Goal: Navigation & Orientation: Find specific page/section

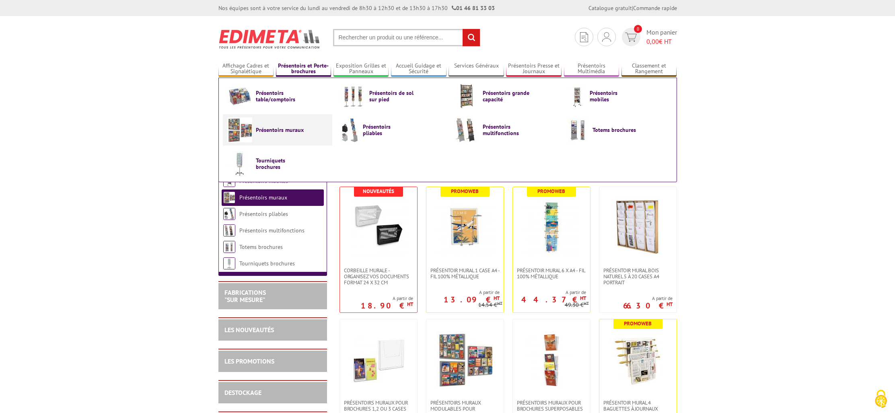
click at [307, 136] on link "Présentoirs muraux" at bounding box center [277, 129] width 101 height 25
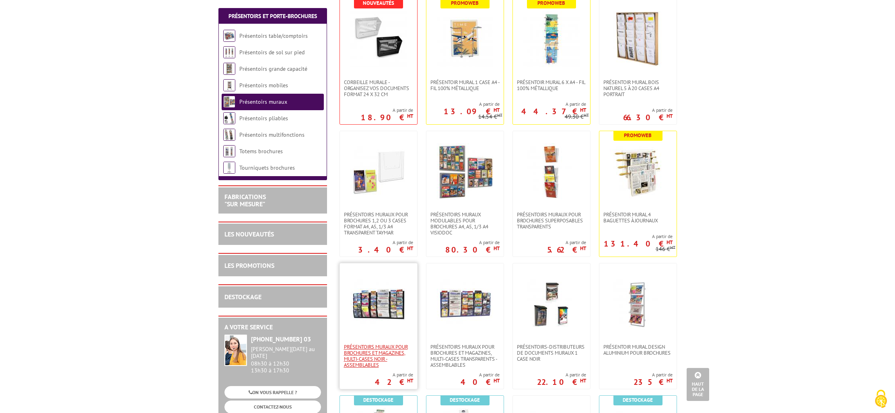
scroll to position [189, 0]
click at [382, 350] on span "PRÉSENTOIRS MURAUX POUR BROCHURES ET MAGAZINES, MULTI-CASES NOIR - ASSEMBLABLES" at bounding box center [378, 355] width 69 height 24
